Goal: Information Seeking & Learning: Learn about a topic

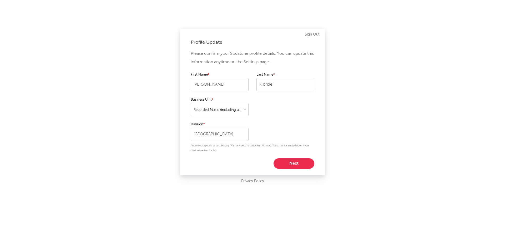
select select "recorded_music"
click at [295, 163] on button "Next" at bounding box center [294, 163] width 41 height 11
select select "marketing"
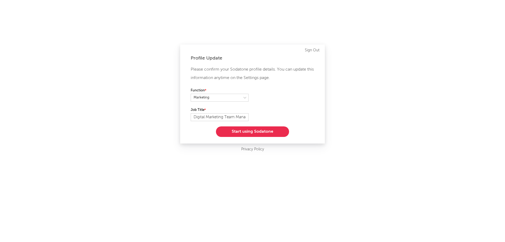
click at [267, 130] on button "Start using Sodatone" at bounding box center [252, 131] width 73 height 11
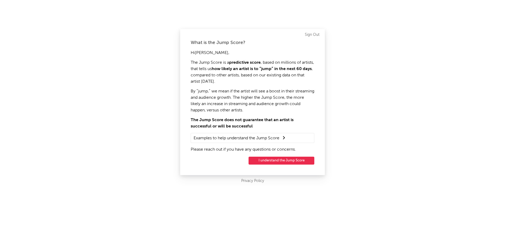
click at [267, 161] on button "I understand the Jump Score" at bounding box center [282, 161] width 66 height 8
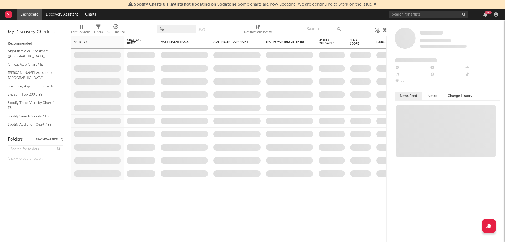
click at [313, 19] on nav "Dashboard Discovery Assistant Charts 99 +" at bounding box center [252, 14] width 505 height 11
click at [317, 29] on input "text" at bounding box center [323, 29] width 39 height 8
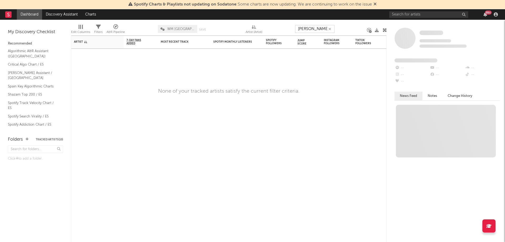
type input "[PERSON_NAME]"
click at [419, 16] on input "text" at bounding box center [428, 14] width 79 height 7
type input "[PERSON_NAME]"
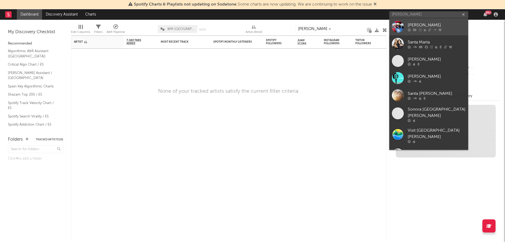
click at [417, 24] on div "[PERSON_NAME]" at bounding box center [437, 25] width 58 height 6
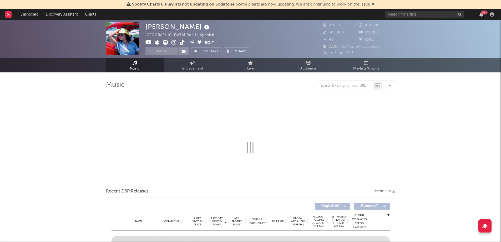
select select "6m"
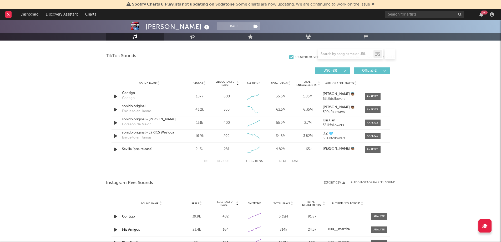
scroll to position [356, 0]
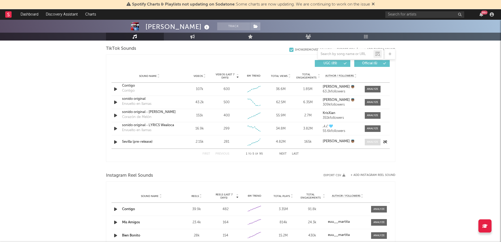
click at [367, 142] on div at bounding box center [372, 142] width 11 height 4
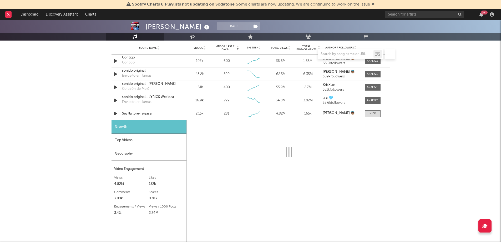
select select "1w"
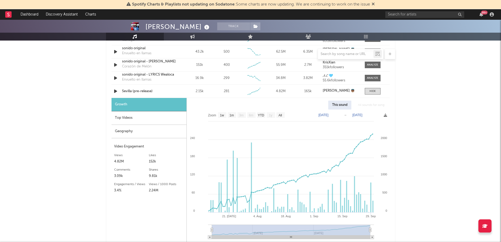
scroll to position [406, 0]
click at [169, 117] on div "Top Videos" at bounding box center [149, 118] width 75 height 13
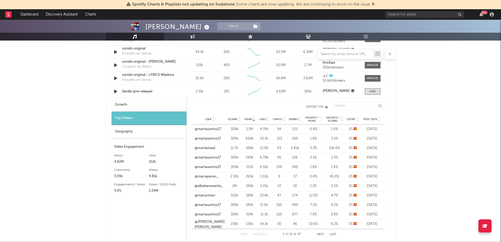
click at [380, 120] on icon at bounding box center [379, 120] width 3 height 2
click at [378, 94] on span at bounding box center [373, 91] width 16 height 7
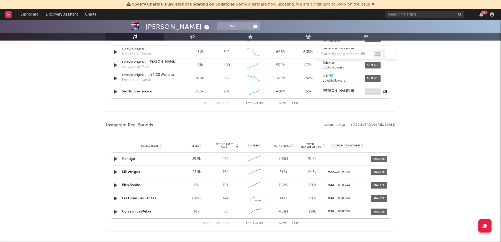
click at [376, 91] on div at bounding box center [372, 92] width 11 height 4
select select "1w"
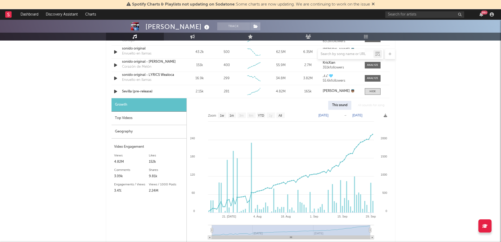
click at [135, 119] on div "Top Videos" at bounding box center [149, 118] width 75 height 13
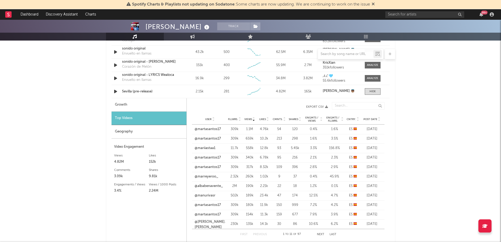
click at [153, 106] on div "Growth" at bounding box center [149, 104] width 75 height 13
select select "1w"
